Goal: Information Seeking & Learning: Learn about a topic

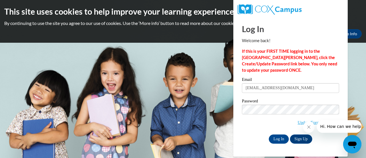
type input "[EMAIL_ADDRESS][DOMAIN_NAME]"
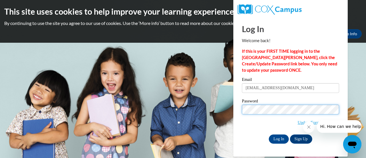
click at [269, 134] on input "Log In" at bounding box center [279, 138] width 20 height 9
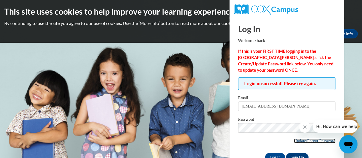
click at [309, 139] on link "Update/Forgot Password" at bounding box center [314, 140] width 41 height 5
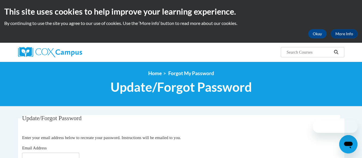
scroll to position [89, 0]
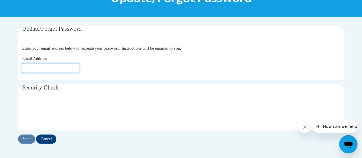
click at [36, 68] on input "Email Address" at bounding box center [50, 68] width 57 height 10
type input "[EMAIL_ADDRESS][DOMAIN_NAME]"
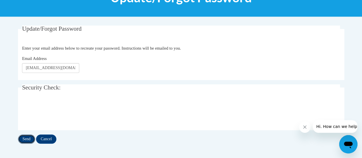
click at [25, 135] on input "Send" at bounding box center [26, 138] width 17 height 9
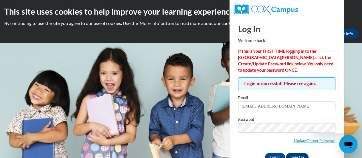
scroll to position [16, 0]
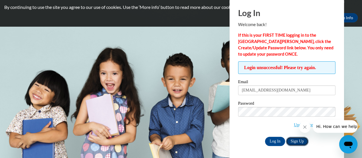
click at [303, 140] on link "Sign Up" at bounding box center [297, 140] width 22 height 9
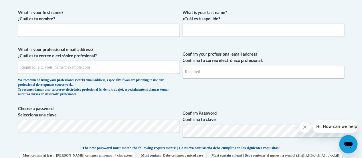
scroll to position [166, 0]
click at [60, 36] on input "What is your first name? ¿Cuál es tu nombre?" at bounding box center [99, 30] width 162 height 13
type input "[PERSON_NAME]"
click at [201, 33] on input "What is your last name? ¿Cuál es tu apellido?" at bounding box center [263, 30] width 162 height 13
type input "[PERSON_NAME]"
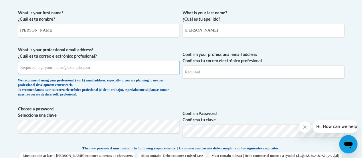
click at [96, 65] on input "What is your professional email address? ¿Cuál es tu correo electrónico profesi…" at bounding box center [99, 67] width 162 height 13
type input "[EMAIL_ADDRESS][DOMAIN_NAME]"
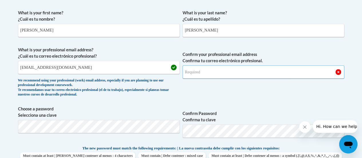
click at [206, 71] on input "Confirm your professional email address Confirma tu correo electrónico profesio…" at bounding box center [263, 71] width 162 height 13
type input "[EMAIL_ADDRESS][DOMAIN_NAME]"
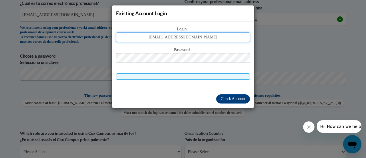
type input "[EMAIL_ADDRESS][DOMAIN_NAME]"
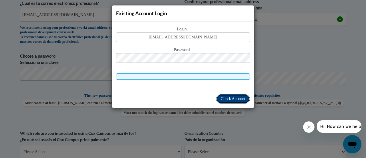
click at [238, 96] on span "Check Account" at bounding box center [233, 98] width 25 height 4
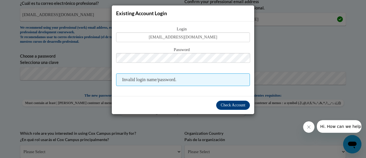
click at [279, 34] on div "Existing Account Login Login [EMAIL_ADDRESS][DOMAIN_NAME] Password Invalid logi…" at bounding box center [183, 79] width 366 height 158
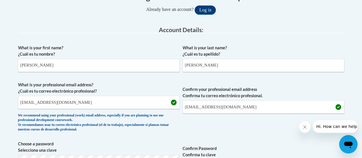
scroll to position [0, 0]
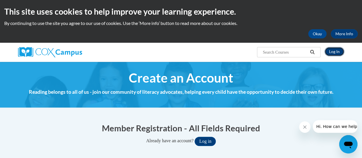
click at [340, 53] on link "Log In" at bounding box center [334, 51] width 20 height 9
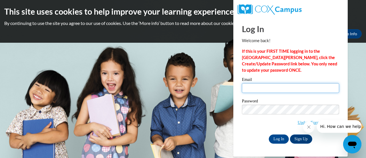
click at [271, 85] on input "Email" at bounding box center [290, 88] width 97 height 10
type input "sgaiser"
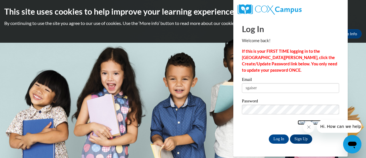
click at [298, 122] on link "Update/Forgot Password" at bounding box center [318, 122] width 41 height 5
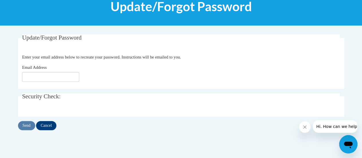
scroll to position [81, 0]
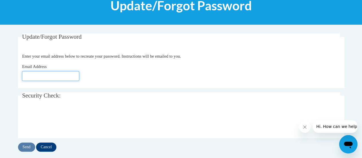
click at [47, 77] on input "Email Address" at bounding box center [50, 76] width 57 height 10
type input "sgaiser@altoona.k12.wi.us"
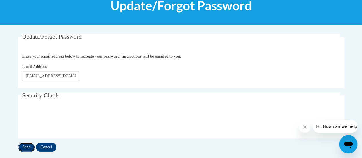
click at [26, 149] on input "Send" at bounding box center [26, 146] width 17 height 9
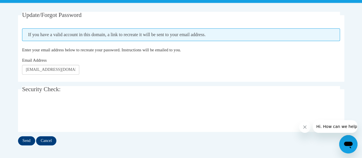
scroll to position [171, 0]
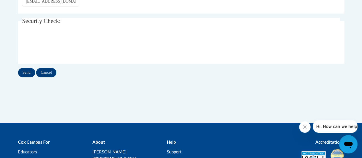
drag, startPoint x: 163, startPoint y: 81, endPoint x: 98, endPoint y: 80, distance: 64.3
click at [98, 80] on div "Update/Forgot Password Please enter your email address If you have a valid acco…" at bounding box center [181, 16] width 335 height 145
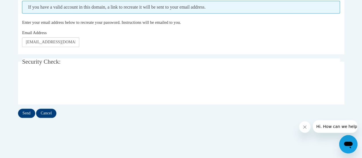
scroll to position [131, 0]
click at [26, 112] on input "Send" at bounding box center [26, 112] width 17 height 9
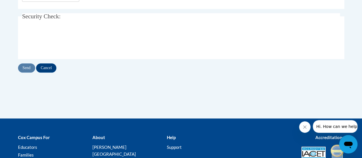
scroll to position [186, 0]
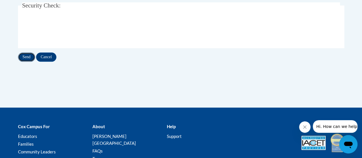
click at [25, 57] on input "Send" at bounding box center [26, 56] width 17 height 9
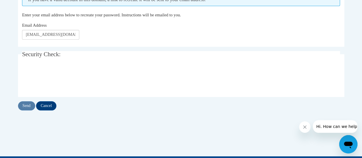
scroll to position [138, 0]
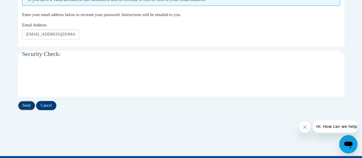
click at [23, 107] on input "Send" at bounding box center [26, 105] width 17 height 9
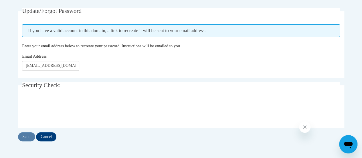
scroll to position [112, 0]
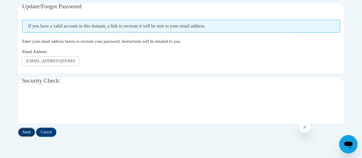
click at [27, 130] on input "Send" at bounding box center [26, 131] width 17 height 9
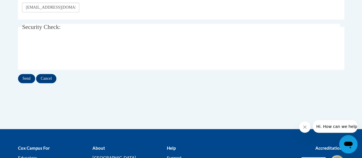
scroll to position [169, 0]
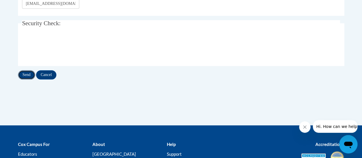
click at [27, 72] on input "Send" at bounding box center [26, 74] width 17 height 9
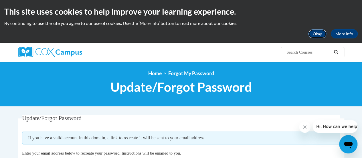
click at [321, 35] on button "Okay" at bounding box center [317, 33] width 18 height 9
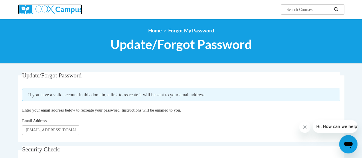
click at [50, 10] on img at bounding box center [50, 9] width 64 height 10
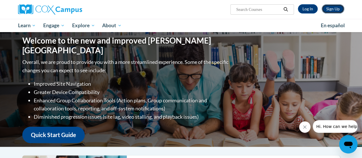
click at [335, 7] on link "Sign Up" at bounding box center [332, 8] width 23 height 9
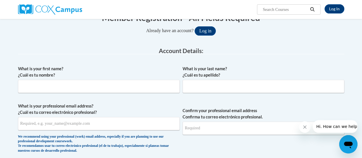
scroll to position [67, 0]
click at [87, 87] on input "What is your first name? ¿Cuál es tu nombre?" at bounding box center [99, 85] width 162 height 13
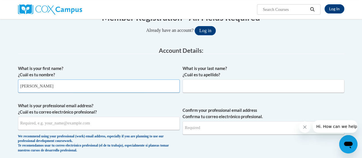
type input "[PERSON_NAME]"
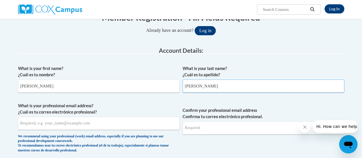
type input "[PERSON_NAME]"
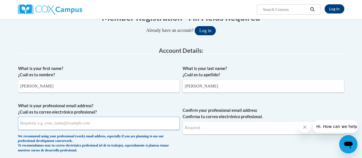
click at [49, 124] on input "What is your professional email address? ¿Cuál es tu correo electrónico profesi…" at bounding box center [99, 122] width 162 height 13
type input "[EMAIL_ADDRESS][DOMAIN_NAME]"
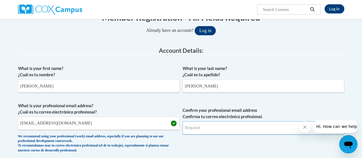
click at [208, 128] on input "Confirm your professional email address Confirma tu correo electrónico profesio…" at bounding box center [263, 127] width 162 height 13
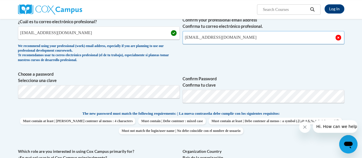
scroll to position [158, 0]
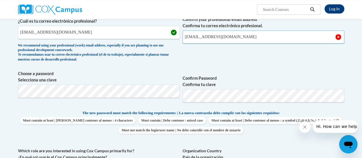
type input "[EMAIL_ADDRESS][DOMAIN_NAME]"
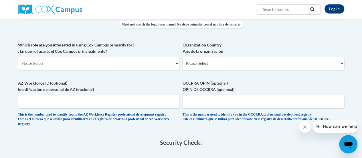
scroll to position [263, 0]
click at [94, 64] on select "Please Select College/University | Colegio/Universidad Community/Nonprofit Part…" at bounding box center [99, 63] width 162 height 13
select select "fbf2d438-af2f-41f8-98f1-81c410e29de3"
click at [18, 57] on select "Please Select College/University | Colegio/Universidad Community/Nonprofit Part…" at bounding box center [99, 63] width 162 height 13
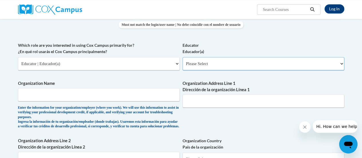
click at [267, 60] on select "Please Select Early Learning/Daycare Teacher/Family Home Care Provider | Maestr…" at bounding box center [263, 63] width 162 height 13
select select "8e40623d-54d0-45cd-9f92-5df65cd3f8cf"
click at [182, 57] on select "Please Select Early Learning/Daycare Teacher/Family Home Care Provider | Maestr…" at bounding box center [263, 63] width 162 height 13
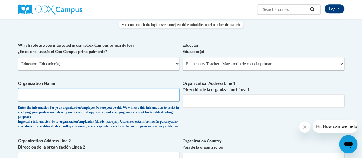
click at [70, 90] on input "Organization Name" at bounding box center [99, 94] width 162 height 13
type input "a"
type input "[GEOGRAPHIC_DATA]"
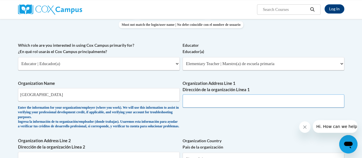
click at [199, 103] on input "Organization Address Line 1 Dirección de la organización Línea 1" at bounding box center [263, 100] width 162 height 13
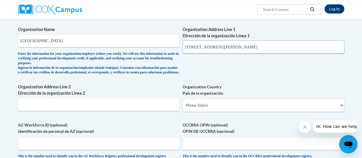
scroll to position [317, 0]
type input "[STREET_ADDRESS][PERSON_NAME]"
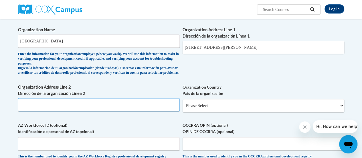
click at [84, 105] on input "Organization Address Line 2 Dirección de la organización Línea 2" at bounding box center [99, 104] width 162 height 13
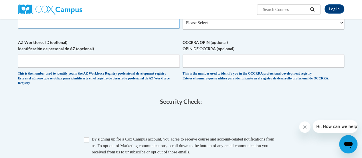
scroll to position [399, 0]
click at [85, 142] on input "Checkbox" at bounding box center [86, 139] width 5 height 5
checkbox input "true"
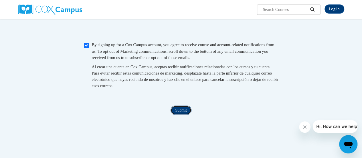
click at [177, 114] on input "Submit" at bounding box center [180, 109] width 21 height 9
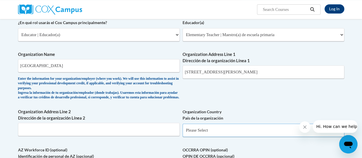
scroll to position [327, 0]
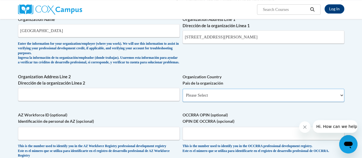
click at [214, 100] on select "Please Select [GEOGRAPHIC_DATA] | [GEOGRAPHIC_DATA] Outside of [GEOGRAPHIC_DATA…" at bounding box center [263, 94] width 162 height 13
select select "ad49bcad-a171-4b2e-b99c-48b446064914"
click at [182, 93] on select "Please Select [GEOGRAPHIC_DATA] | [GEOGRAPHIC_DATA] Outside of [GEOGRAPHIC_DATA…" at bounding box center [263, 94] width 162 height 13
select select
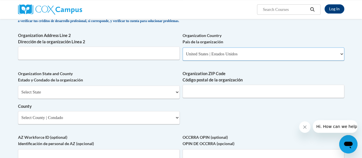
scroll to position [368, 0]
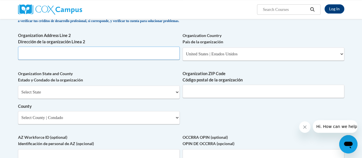
click at [103, 55] on input "Organization Address Line 2 Dirección de la organización Línea 2" at bounding box center [99, 52] width 162 height 13
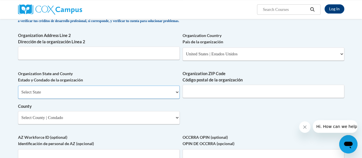
click at [173, 95] on select "Select State [US_STATE] [US_STATE] [US_STATE] [US_STATE] [US_STATE] [US_STATE] …" at bounding box center [99, 91] width 162 height 13
select select "[US_STATE]"
click at [18, 89] on select "Select State [US_STATE] [US_STATE] [US_STATE] [US_STATE] [US_STATE] [US_STATE] …" at bounding box center [99, 91] width 162 height 13
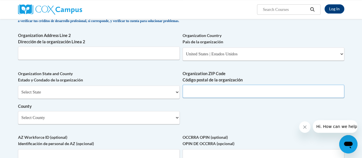
click at [210, 96] on input "Organization ZIP Code Código postal de la organización" at bounding box center [263, 90] width 162 height 13
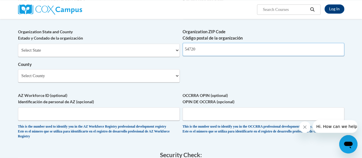
scroll to position [409, 0]
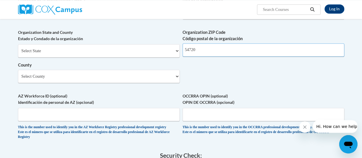
type input "54720"
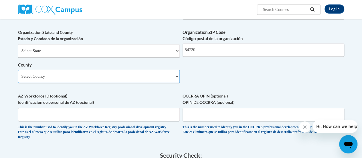
click at [169, 81] on select "Select County [GEOGRAPHIC_DATA] [GEOGRAPHIC_DATA] [PERSON_NAME][GEOGRAPHIC_DATA…" at bounding box center [99, 75] width 162 height 13
select select "Eau Claire"
click at [18, 73] on select "Select County [GEOGRAPHIC_DATA] [GEOGRAPHIC_DATA] [PERSON_NAME][GEOGRAPHIC_DATA…" at bounding box center [99, 75] width 162 height 13
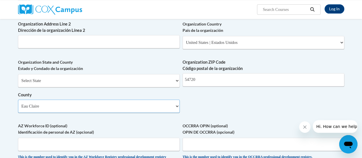
scroll to position [359, 0]
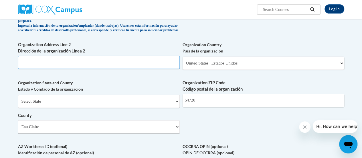
click at [104, 67] on input "Organization Address Line 2 Dirección de la organización Línea 2" at bounding box center [99, 61] width 162 height 13
type input "Altoona"
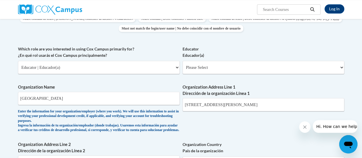
scroll to position [258, 0]
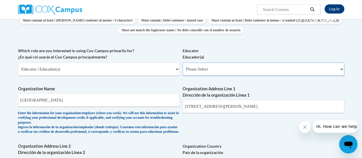
click at [238, 70] on select "Please Select Early Learning/Daycare Teacher/Family Home Care Provider | Maestr…" at bounding box center [263, 68] width 162 height 13
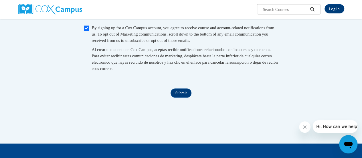
scroll to position [574, 0]
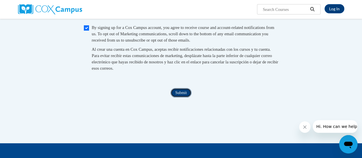
click at [178, 97] on input "Submit" at bounding box center [180, 92] width 21 height 9
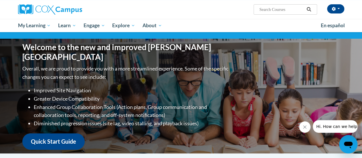
scroll to position [38, 0]
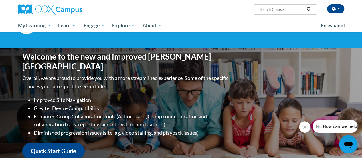
click at [285, 7] on input "Search..." at bounding box center [281, 9] width 46 height 7
type input "oral language"
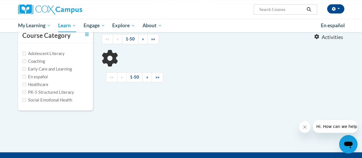
scroll to position [59, 0]
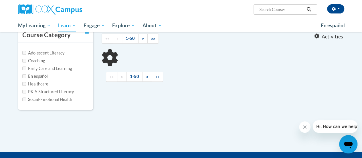
type input "oral language"
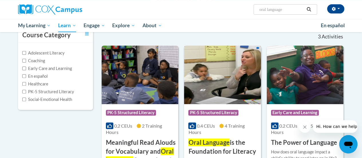
click at [217, 146] on span "Oral Language" at bounding box center [208, 142] width 41 height 8
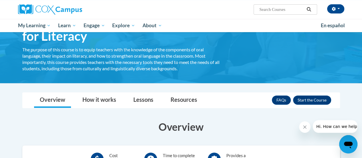
scroll to position [45, 0]
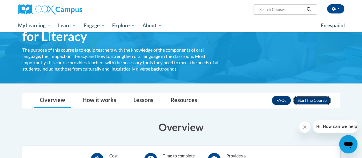
click at [310, 102] on button "Enroll" at bounding box center [312, 99] width 38 height 9
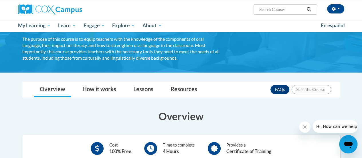
scroll to position [56, 0]
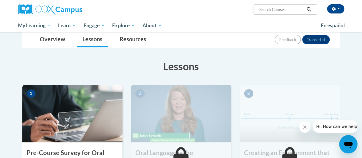
scroll to position [77, 0]
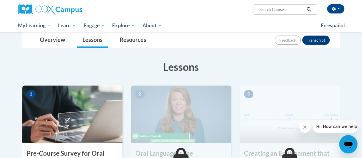
click at [73, 104] on img at bounding box center [72, 113] width 100 height 57
click at [64, 156] on h3 "Pre-Course Survey for Oral Language" at bounding box center [72, 158] width 100 height 18
click at [63, 151] on h3 "Pre-Course Survey for Oral Language" at bounding box center [72, 158] width 100 height 18
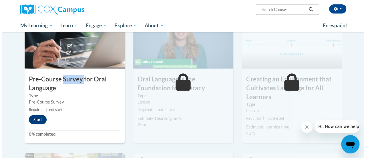
scroll to position [151, 0]
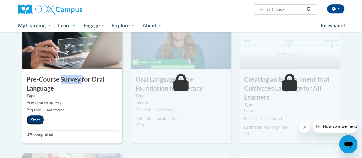
click at [37, 119] on button "Start" at bounding box center [36, 119] width 18 height 9
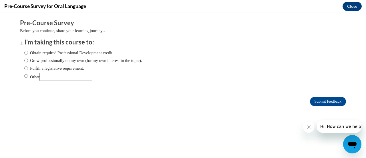
scroll to position [0, 0]
click at [24, 68] on input "Fulfill a legislative requirement." at bounding box center [26, 68] width 4 height 6
radio input "true"
click at [330, 103] on input "Submit feedback" at bounding box center [328, 101] width 36 height 9
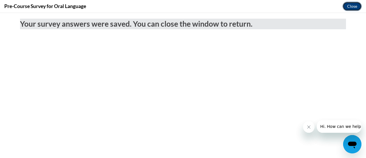
click at [351, 5] on button "Close" at bounding box center [352, 6] width 19 height 9
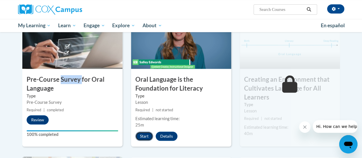
click at [140, 133] on button "Start" at bounding box center [144, 135] width 18 height 9
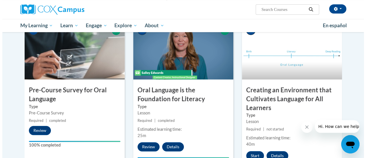
scroll to position [140, 0]
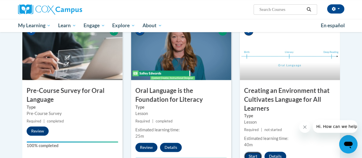
click at [253, 153] on button "Start" at bounding box center [253, 155] width 18 height 9
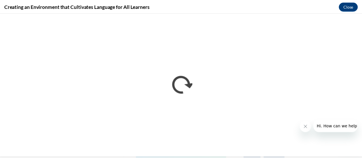
scroll to position [0, 0]
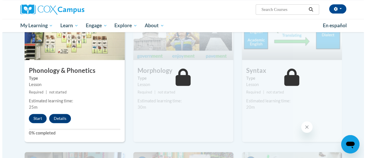
scroll to position [327, 0]
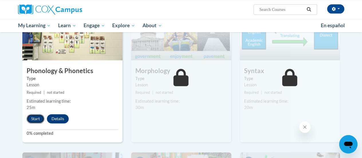
click at [33, 119] on button "Start" at bounding box center [36, 118] width 18 height 9
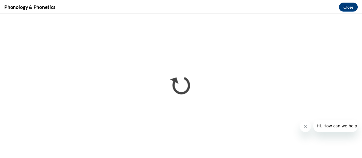
scroll to position [0, 0]
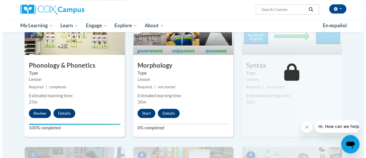
scroll to position [329, 0]
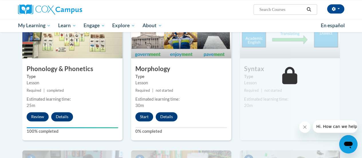
click at [158, 69] on h3 "Morphology" at bounding box center [181, 68] width 100 height 9
drag, startPoint x: 141, startPoint y: 120, endPoint x: 141, endPoint y: 114, distance: 6.9
click at [141, 114] on div "5 Morphology Type Lesson Required | not started Estimated learning time: 30m St…" at bounding box center [181, 70] width 100 height 139
click at [141, 114] on button "Start" at bounding box center [144, 116] width 18 height 9
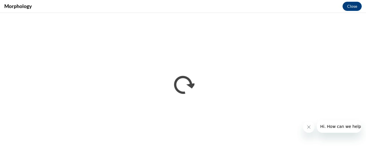
scroll to position [0, 0]
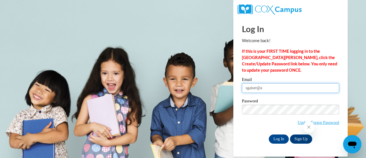
type input "[EMAIL_ADDRESS][DOMAIN_NAME]"
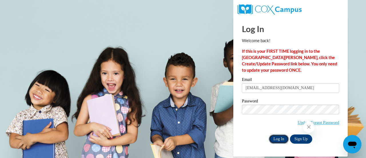
click at [276, 137] on input "Log In" at bounding box center [279, 138] width 20 height 9
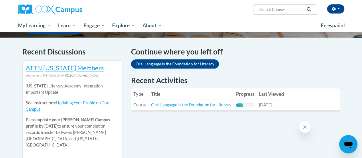
scroll to position [164, 0]
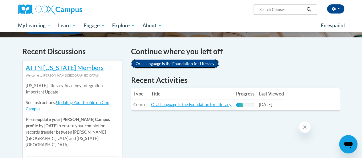
click at [155, 62] on link "Oral Language is the Foundation for Literacy" at bounding box center [175, 63] width 88 height 9
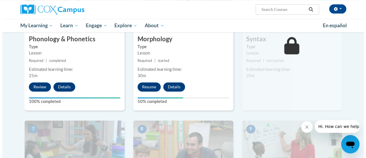
scroll to position [298, 0]
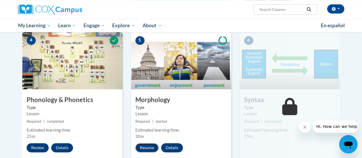
click at [148, 145] on button "Resume" at bounding box center [146, 147] width 23 height 9
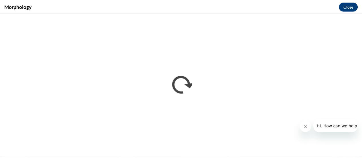
scroll to position [0, 0]
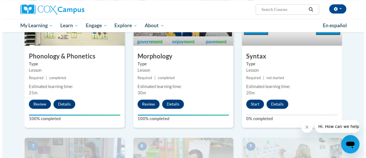
scroll to position [342, 0]
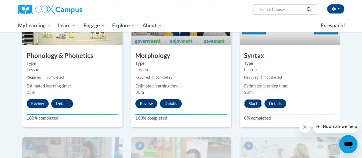
click at [254, 99] on button "Start" at bounding box center [253, 103] width 18 height 9
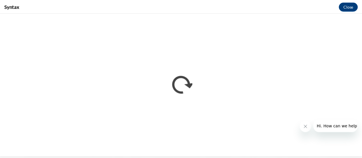
scroll to position [0, 0]
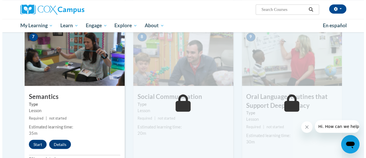
scroll to position [503, 0]
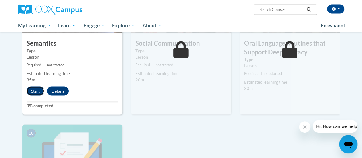
click at [37, 92] on button "Start" at bounding box center [36, 90] width 18 height 9
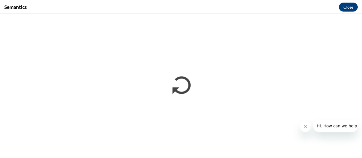
scroll to position [0, 0]
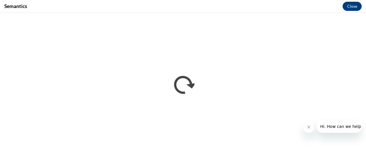
click at [252, 13] on iframe "</div></body> </html>" at bounding box center [183, 85] width 366 height 145
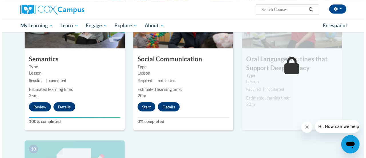
scroll to position [488, 0]
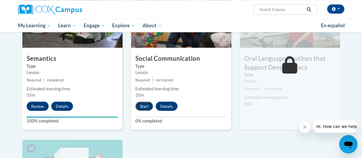
click at [149, 104] on button "Start" at bounding box center [144, 105] width 18 height 9
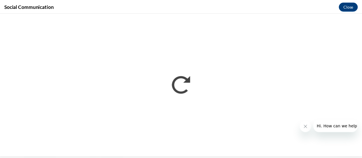
scroll to position [0, 0]
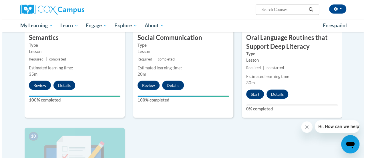
scroll to position [509, 0]
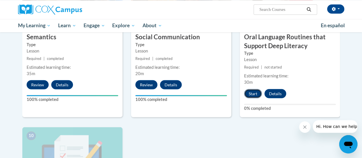
click at [248, 93] on button "Start" at bounding box center [253, 93] width 18 height 9
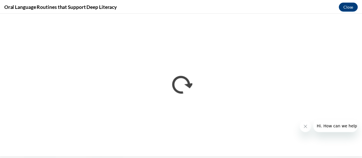
scroll to position [0, 0]
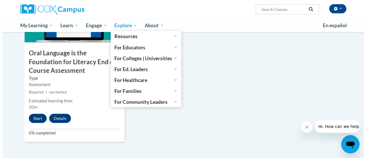
scroll to position [652, 0]
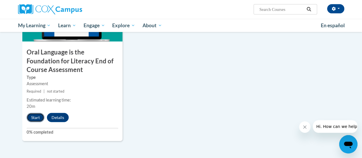
click at [40, 118] on button "Start" at bounding box center [36, 117] width 18 height 9
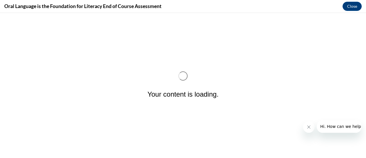
scroll to position [0, 0]
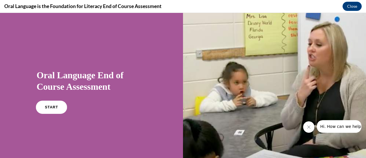
click at [53, 105] on span "START" at bounding box center [51, 107] width 13 height 4
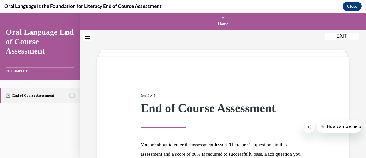
scroll to position [105, 0]
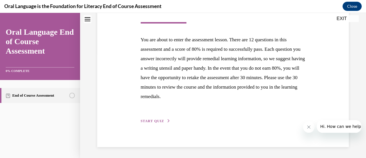
click at [159, 123] on div "Step 1 of 1 End of Course Assessment You are about to enter the assessment less…" at bounding box center [223, 49] width 174 height 149
click at [157, 118] on div "Step 1 of 1 End of Course Assessment You are about to enter the assessment less…" at bounding box center [223, 49] width 174 height 149
click at [156, 121] on span "START QUIZ" at bounding box center [152, 121] width 23 height 4
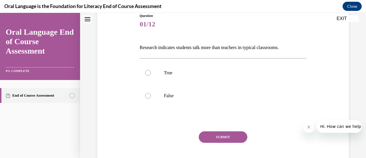
scroll to position [66, 0]
click at [148, 95] on div at bounding box center [148, 96] width 6 height 6
click at [148, 95] on input "False" at bounding box center [148, 96] width 6 height 6
radio input "true"
click at [217, 137] on button "SUBMIT" at bounding box center [223, 136] width 49 height 11
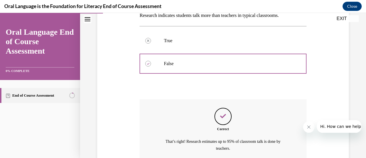
scroll to position [151, 0]
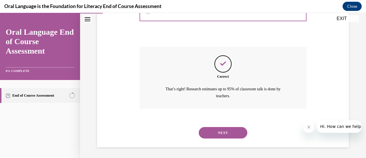
click at [218, 134] on button "NEXT" at bounding box center [223, 132] width 49 height 11
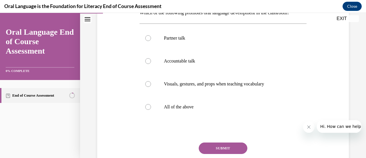
scroll to position [102, 0]
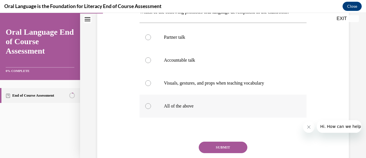
click at [146, 106] on div at bounding box center [148, 106] width 6 height 6
click at [146, 106] on input "All of the above" at bounding box center [148, 106] width 6 height 6
radio input "true"
click at [220, 150] on button "SUBMIT" at bounding box center [223, 146] width 49 height 11
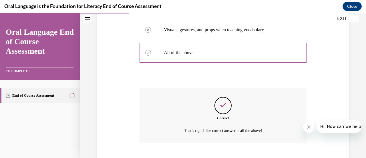
scroll to position [190, 0]
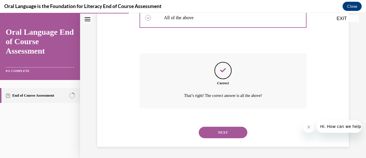
click at [221, 130] on button "NEXT" at bounding box center [223, 131] width 49 height 11
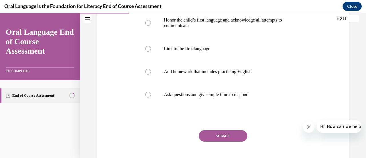
scroll to position [131, 0]
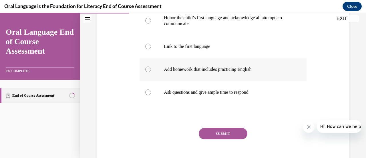
click at [148, 67] on div at bounding box center [148, 69] width 6 height 6
click at [148, 67] on input "Add homework that includes practicing English" at bounding box center [148, 69] width 6 height 6
radio input "true"
click at [224, 133] on button "SUBMIT" at bounding box center [223, 133] width 49 height 11
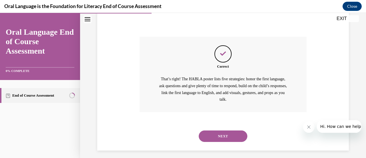
scroll to position [226, 0]
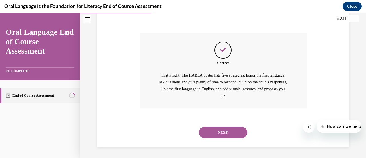
click at [222, 128] on button "NEXT" at bounding box center [223, 131] width 49 height 11
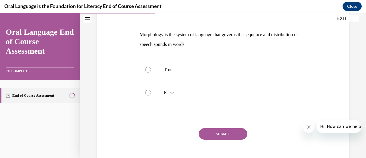
scroll to position [79, 0]
click at [147, 92] on div at bounding box center [148, 93] width 6 height 6
click at [147, 92] on input "False" at bounding box center [148, 93] width 6 height 6
radio input "true"
click at [208, 132] on button "SUBMIT" at bounding box center [223, 133] width 49 height 11
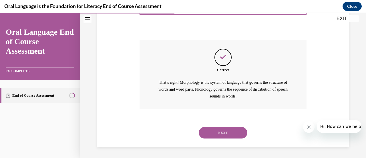
scroll to position [167, 0]
click at [208, 132] on button "NEXT" at bounding box center [223, 131] width 49 height 11
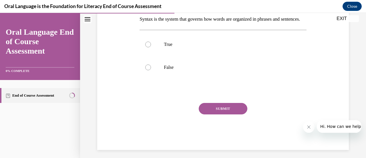
scroll to position [94, 0]
click at [147, 47] on div at bounding box center [148, 45] width 6 height 6
click at [147, 47] on input "True" at bounding box center [148, 45] width 6 height 6
radio input "true"
click at [214, 114] on button "SUBMIT" at bounding box center [223, 108] width 49 height 11
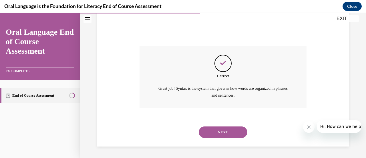
scroll to position [160, 0]
click at [215, 131] on button "NEXT" at bounding box center [223, 131] width 49 height 11
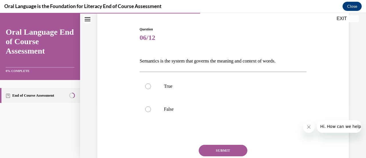
scroll to position [53, 0]
click at [148, 85] on div at bounding box center [148, 86] width 6 height 6
click at [148, 85] on input "True" at bounding box center [148, 86] width 6 height 6
radio input "true"
click at [212, 148] on button "SUBMIT" at bounding box center [223, 149] width 49 height 11
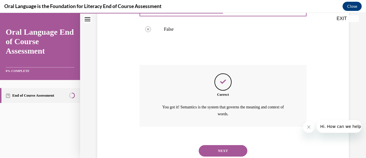
scroll to position [151, 0]
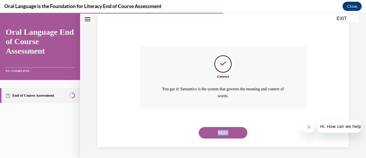
drag, startPoint x: 213, startPoint y: 140, endPoint x: 213, endPoint y: 134, distance: 5.7
click at [213, 134] on div "NEXT" at bounding box center [223, 132] width 167 height 23
click at [213, 134] on button "NEXT" at bounding box center [223, 132] width 49 height 11
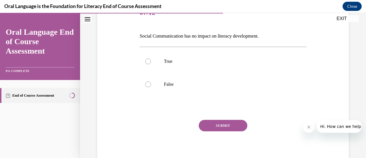
scroll to position [82, 0]
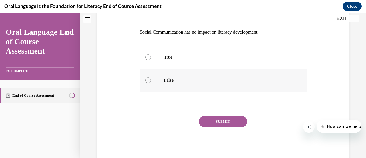
click at [147, 79] on div at bounding box center [148, 80] width 6 height 6
click at [147, 79] on input "False" at bounding box center [148, 80] width 6 height 6
radio input "true"
click at [211, 120] on button "SUBMIT" at bounding box center [223, 121] width 49 height 11
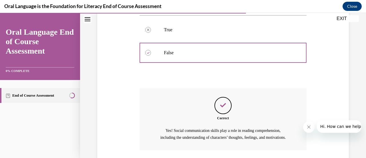
scroll to position [158, 0]
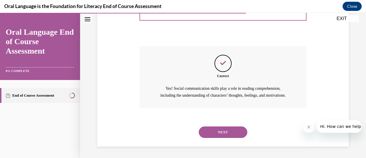
click at [213, 132] on button "NEXT" at bounding box center [223, 131] width 49 height 11
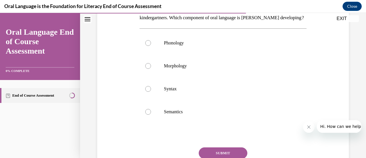
scroll to position [112, 0]
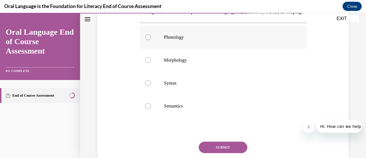
click at [144, 46] on label "Phonology" at bounding box center [223, 37] width 167 height 23
click at [145, 40] on input "Phonology" at bounding box center [148, 37] width 6 height 6
radio input "true"
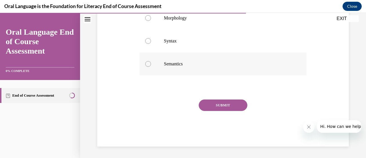
scroll to position [163, 0]
click at [225, 110] on button "SUBMIT" at bounding box center [223, 104] width 49 height 11
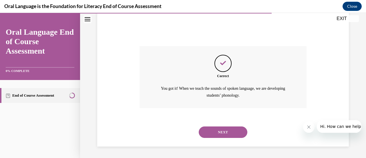
scroll to position [216, 0]
click at [219, 132] on button "NEXT" at bounding box center [223, 131] width 49 height 11
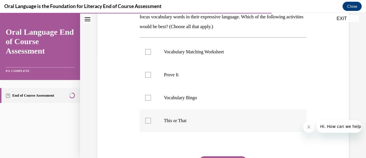
scroll to position [80, 0]
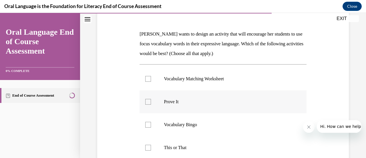
click at [147, 99] on div at bounding box center [148, 102] width 6 height 6
click at [147, 99] on input "Prove It" at bounding box center [148, 102] width 6 height 6
checkbox input "true"
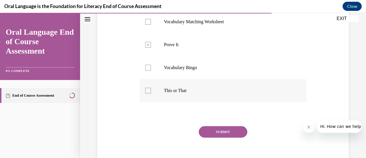
click at [149, 92] on div at bounding box center [148, 90] width 6 height 6
click at [149, 92] on input "This or That" at bounding box center [148, 90] width 6 height 6
checkbox input "true"
click at [230, 130] on button "SUBMIT" at bounding box center [223, 131] width 49 height 11
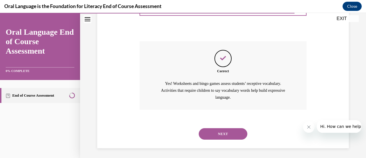
scroll to position [223, 0]
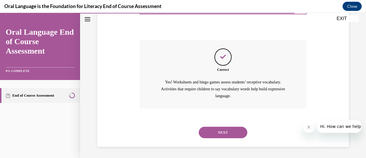
click at [230, 130] on button "NEXT" at bounding box center [223, 131] width 49 height 11
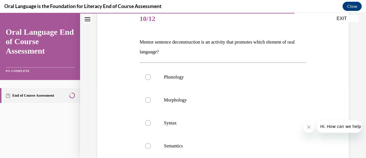
scroll to position [74, 0]
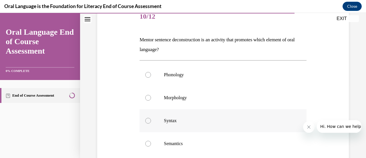
click at [145, 122] on label "Syntax" at bounding box center [223, 120] width 167 height 23
click at [145, 122] on input "Syntax" at bounding box center [148, 121] width 6 height 6
radio input "true"
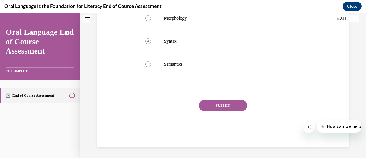
click at [217, 100] on button "SUBMIT" at bounding box center [223, 104] width 49 height 11
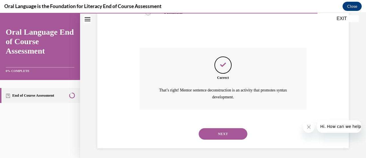
scroll to position [206, 0]
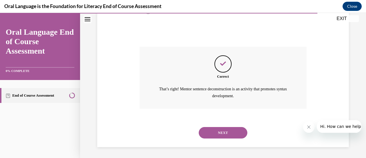
click at [217, 128] on button "NEXT" at bounding box center [223, 132] width 49 height 11
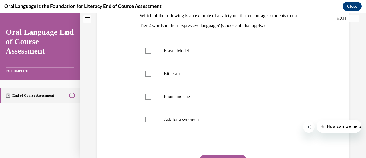
scroll to position [99, 0]
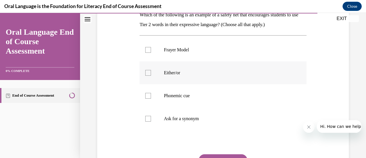
click at [146, 72] on div at bounding box center [148, 73] width 6 height 6
click at [146, 72] on input "Either/or" at bounding box center [148, 73] width 6 height 6
checkbox input "true"
click at [148, 119] on div at bounding box center [148, 119] width 6 height 6
click at [148, 119] on input "Ask for a synonym" at bounding box center [148, 119] width 6 height 6
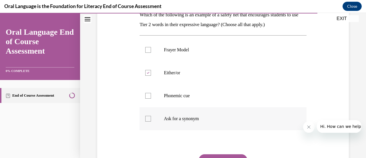
checkbox input "true"
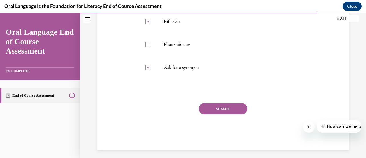
click at [216, 110] on button "SUBMIT" at bounding box center [223, 108] width 49 height 11
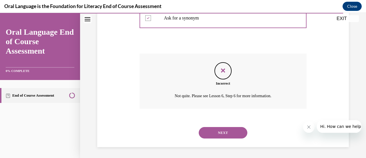
scroll to position [200, 0]
click at [220, 132] on button "NEXT" at bounding box center [223, 131] width 49 height 11
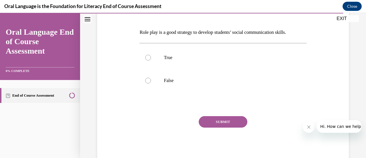
scroll to position [81, 0]
click at [145, 60] on label "True" at bounding box center [223, 57] width 167 height 23
click at [145, 60] on input "True" at bounding box center [148, 58] width 6 height 6
radio input "true"
click at [224, 121] on button "SUBMIT" at bounding box center [223, 121] width 49 height 11
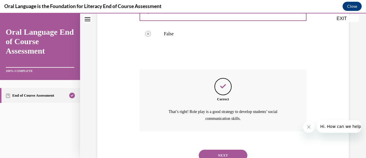
scroll to position [151, 0]
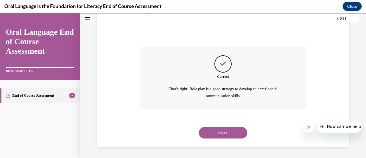
click at [221, 133] on button "NEXT" at bounding box center [223, 132] width 49 height 11
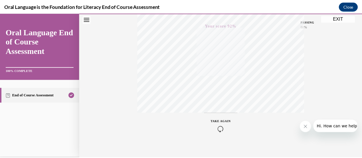
scroll to position [148, 0]
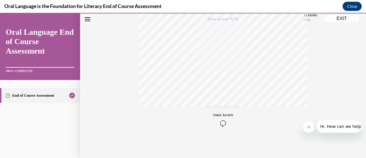
click at [337, 17] on button "EXIT" at bounding box center [342, 18] width 34 height 7
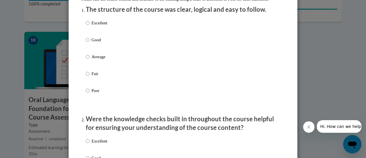
scroll to position [75, 0]
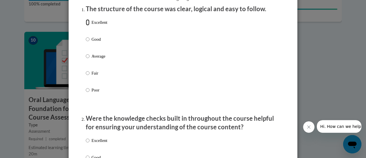
click at [86, 25] on input "Excellent" at bounding box center [88, 22] width 4 height 6
radio input "true"
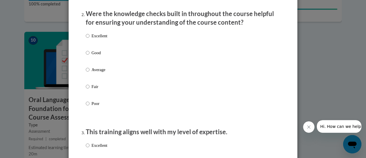
scroll to position [179, 0]
click at [86, 56] on input "Good" at bounding box center [88, 53] width 4 height 6
radio input "true"
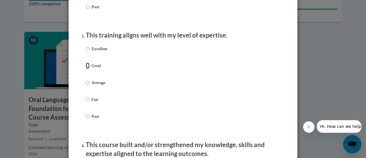
click at [86, 69] on input "Good" at bounding box center [88, 65] width 4 height 6
radio input "true"
click at [87, 52] on input "Excellent" at bounding box center [88, 48] width 4 height 6
radio input "true"
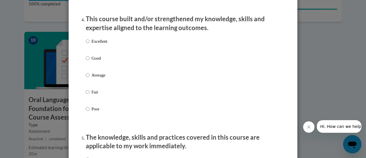
scroll to position [407, 0]
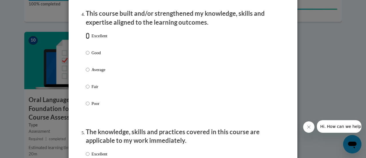
click at [86, 39] on input "Excellent" at bounding box center [88, 36] width 4 height 6
radio input "true"
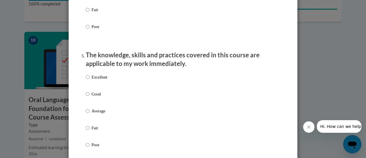
scroll to position [482, 0]
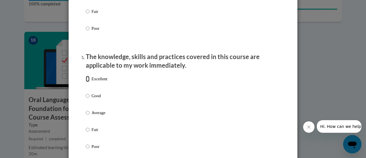
click at [86, 82] on input "Excellent" at bounding box center [88, 78] width 4 height 6
radio input "true"
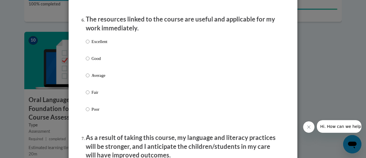
scroll to position [637, 0]
click at [86, 44] on input "Excellent" at bounding box center [88, 41] width 4 height 6
radio input "true"
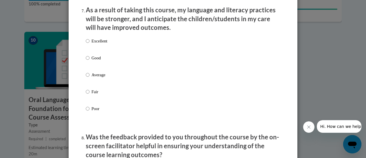
scroll to position [766, 0]
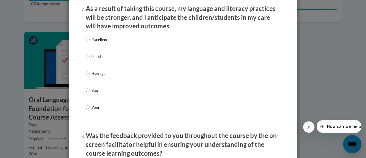
click at [87, 44] on label "Excellent" at bounding box center [96, 43] width 21 height 15
click at [87, 43] on input "Excellent" at bounding box center [88, 39] width 4 height 6
radio input "true"
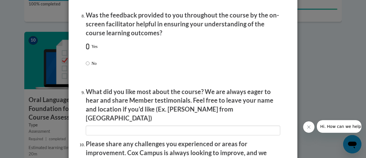
click at [86, 49] on input "Yes" at bounding box center [88, 46] width 4 height 6
radio input "true"
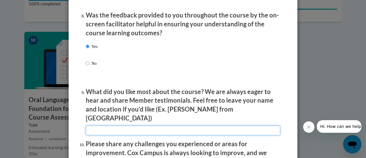
click at [109, 125] on input "textbox" at bounding box center [183, 130] width 194 height 10
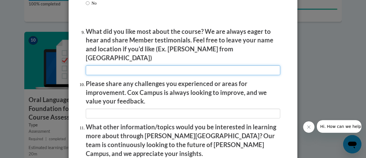
scroll to position [947, 0]
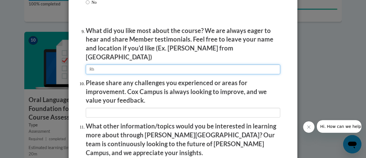
type input "R"
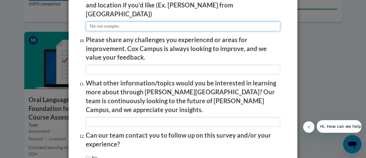
scroll to position [990, 0]
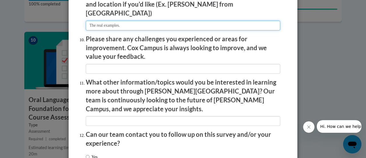
type input "The real examples."
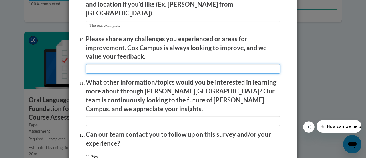
click at [110, 64] on input "textbox" at bounding box center [183, 69] width 194 height 10
type input "None"
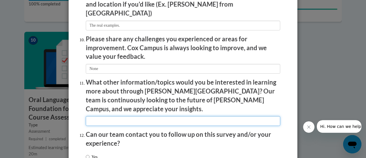
click at [121, 116] on input "textbox" at bounding box center [183, 121] width 194 height 10
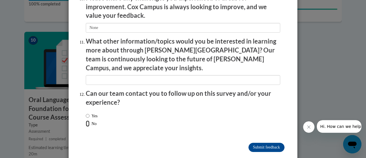
click at [86, 120] on input "No" at bounding box center [88, 123] width 4 height 6
radio input "true"
click at [261, 142] on input "Submit feedback" at bounding box center [266, 146] width 36 height 9
